Goal: Information Seeking & Learning: Find contact information

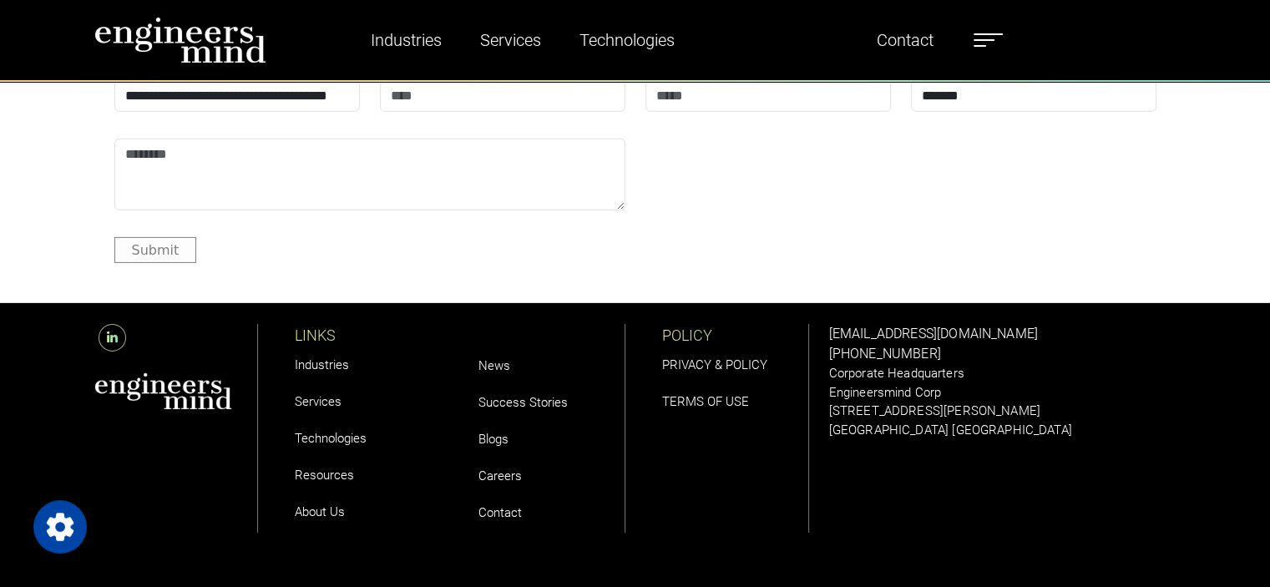
scroll to position [5397, 0]
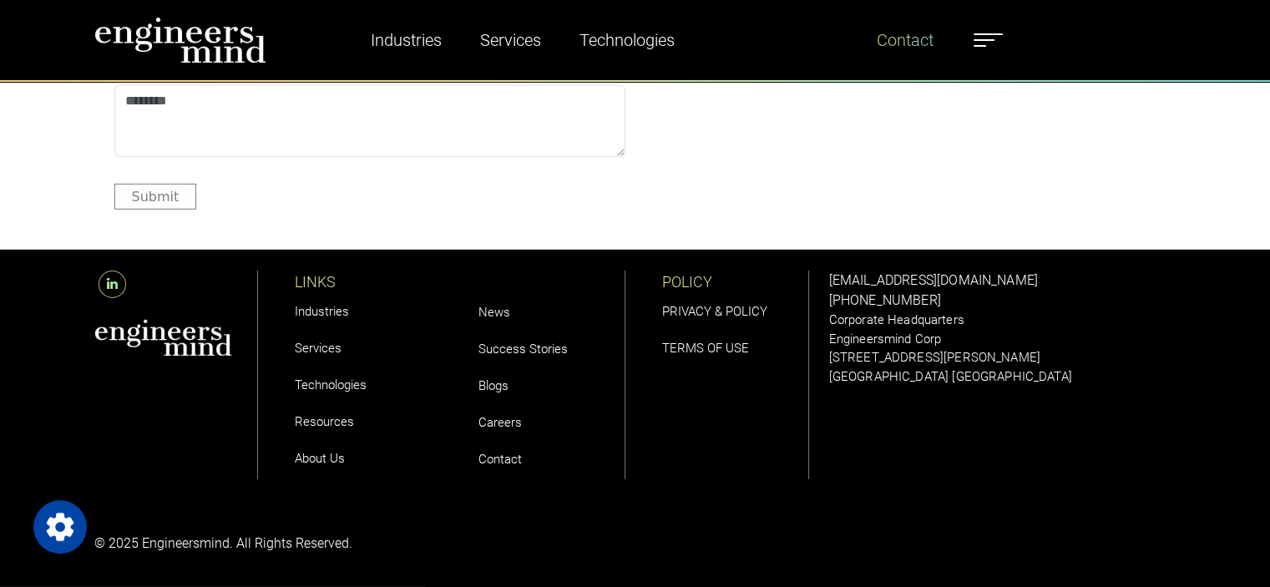
click at [901, 43] on link "Contact" at bounding box center [905, 40] width 70 height 38
click at [775, 439] on div "POLICY PRIVACY & POLICY TERMS OF USE" at bounding box center [727, 374] width 164 height 209
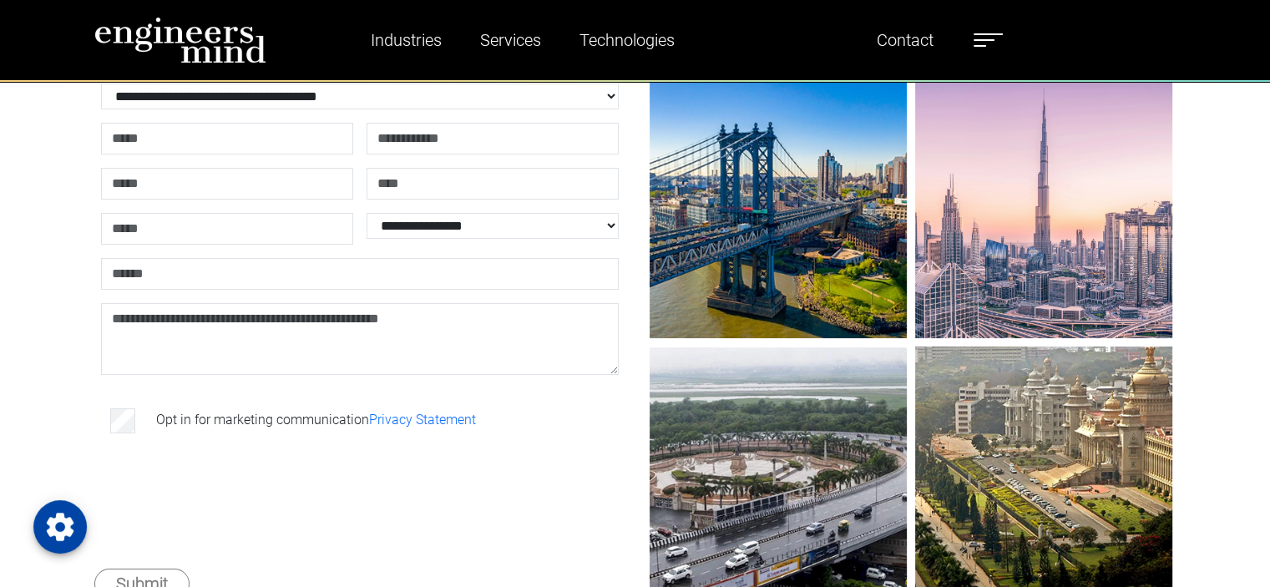
scroll to position [334, 0]
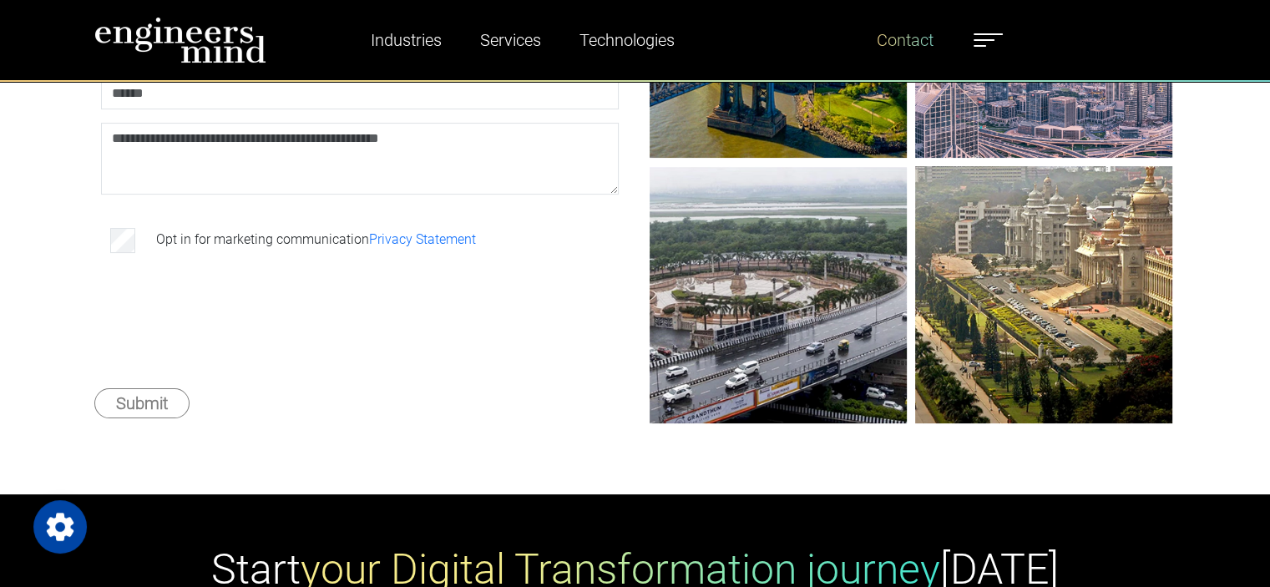
click at [896, 38] on link "Contact" at bounding box center [905, 40] width 70 height 38
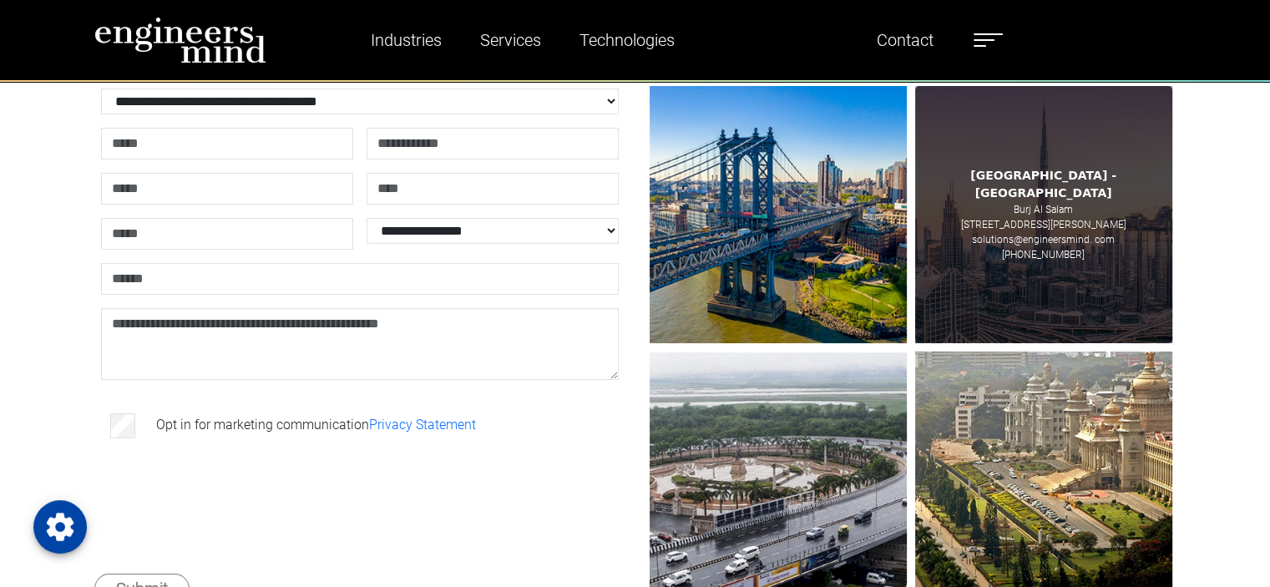
scroll to position [250, 0]
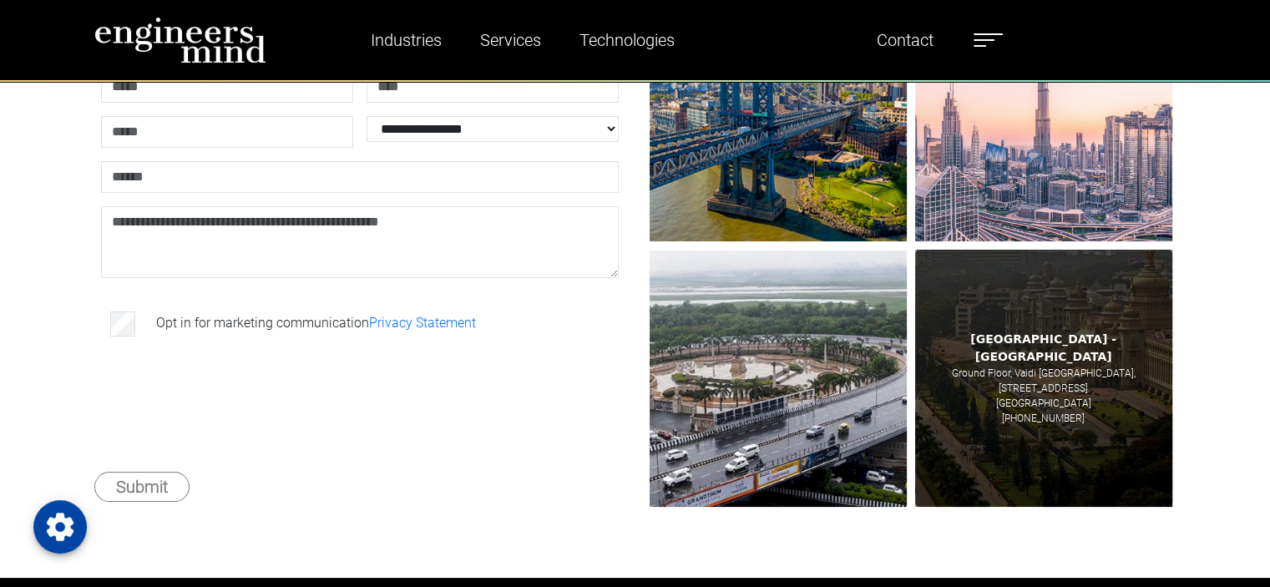
click at [1050, 381] on p "[STREET_ADDRESS]" at bounding box center [1042, 388] width 89 height 15
click at [1020, 396] on p "[GEOGRAPHIC_DATA]" at bounding box center [1043, 403] width 95 height 15
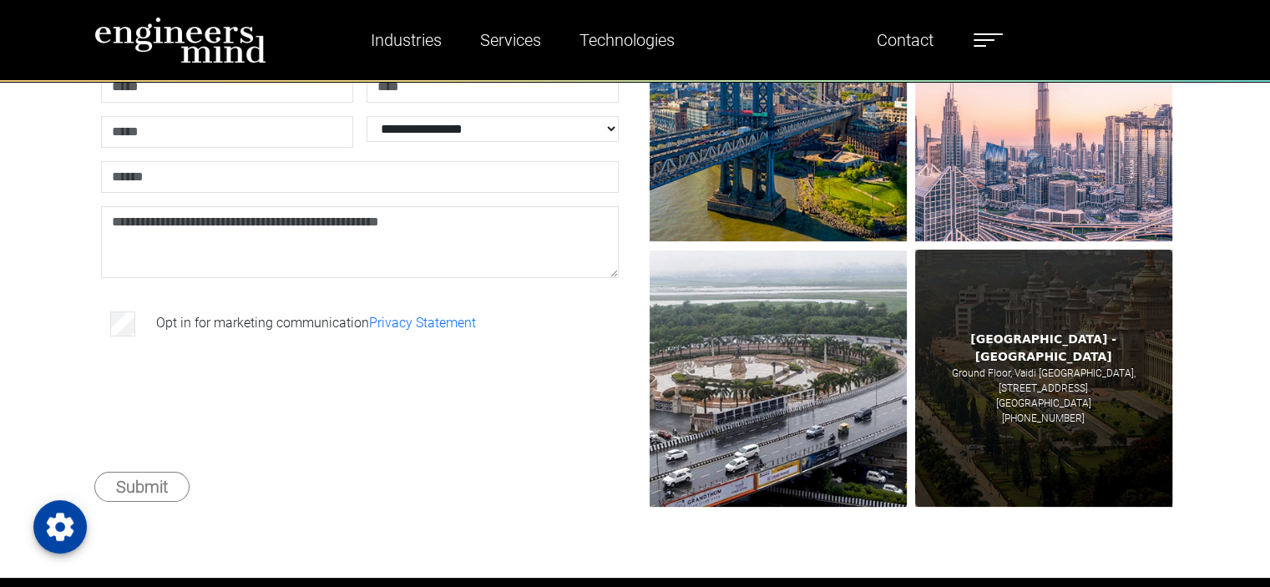
copy p "Bengaluru"
click at [1091, 396] on p "[GEOGRAPHIC_DATA]" at bounding box center [1043, 403] width 95 height 15
copy p "560066"
drag, startPoint x: 963, startPoint y: 365, endPoint x: 997, endPoint y: 392, distance: 43.3
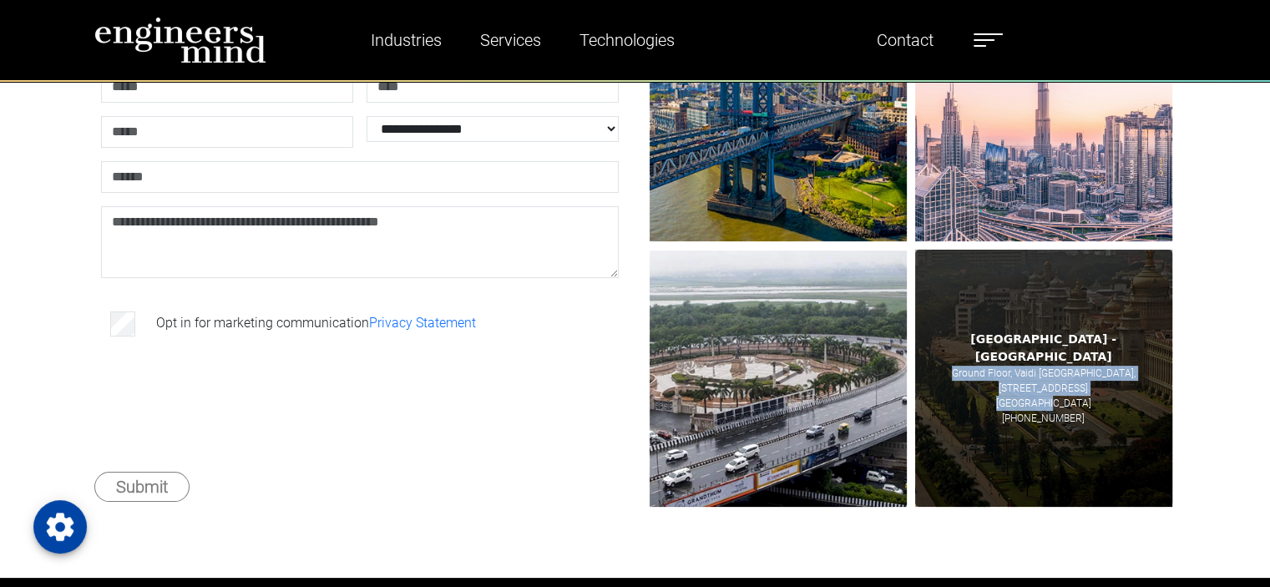
click at [997, 392] on div "Bengaluru - India Ground Floor, Vaidi Logi Tech Park 1, No. 7, Road No. 10, EPI…" at bounding box center [1043, 378] width 257 height 257
copy div "Ground Floor, Vaidi Logi Tech Park 1, No. 7, Road No. 10, EPIP Zone Whitefield"
